Goal: Go to known website: Go to known website

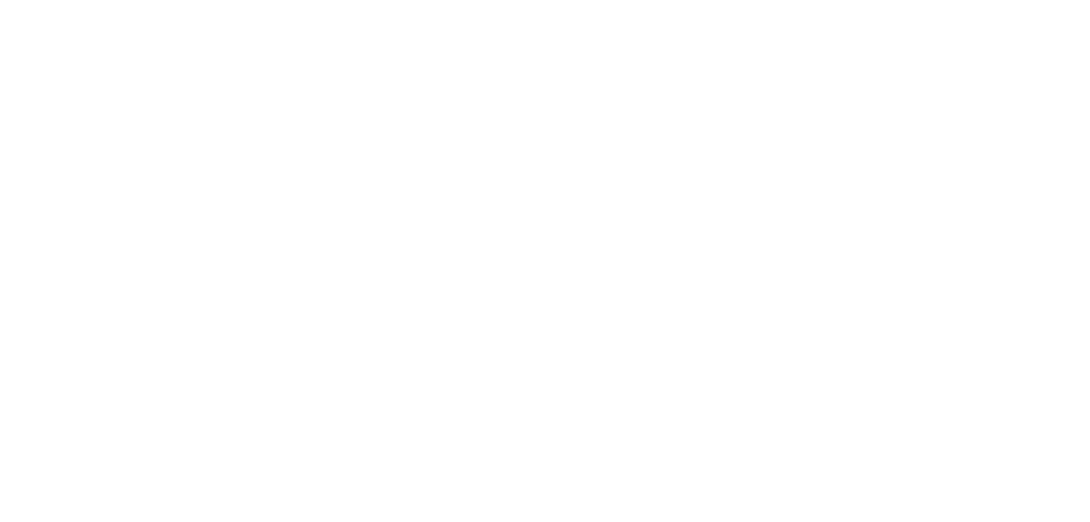
click at [498, 233] on main at bounding box center [545, 261] width 1090 height 522
